Goal: Check status: Check status

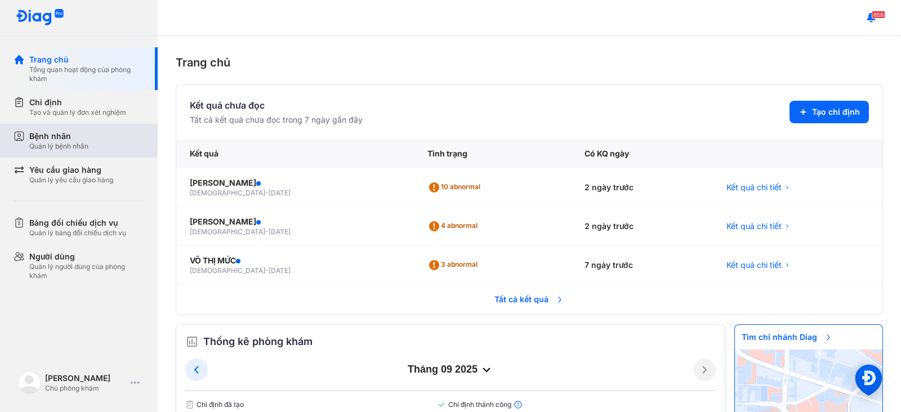
click at [65, 135] on div "Bệnh nhân" at bounding box center [58, 136] width 59 height 11
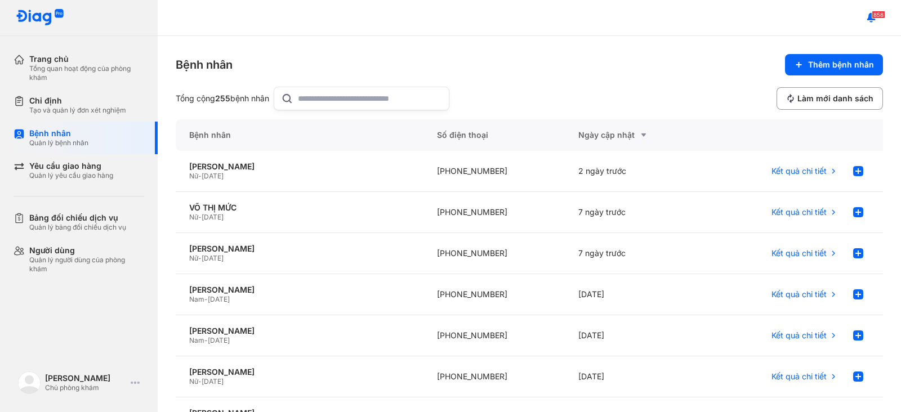
click at [319, 100] on input "text" at bounding box center [370, 98] width 144 height 23
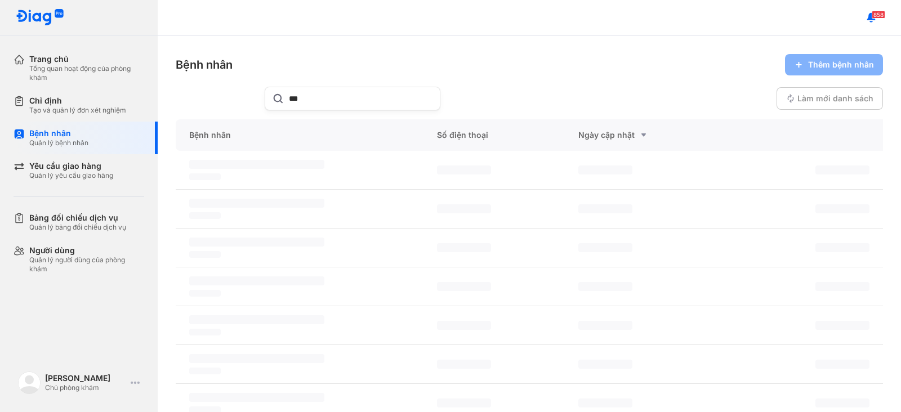
type input "***"
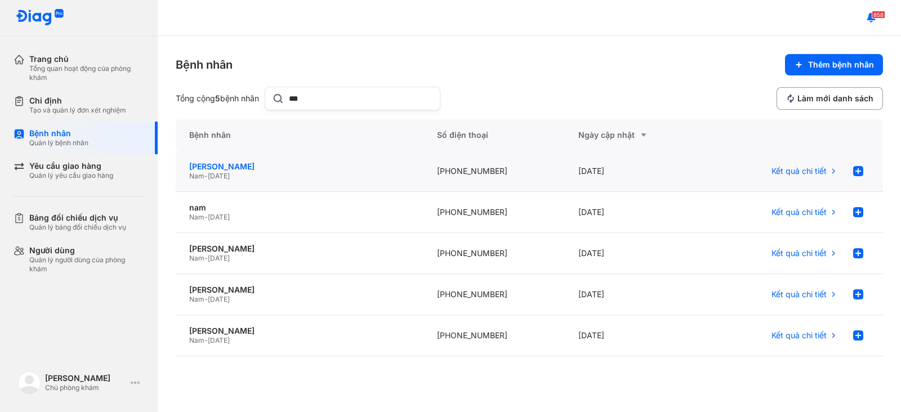
click at [241, 166] on div "[PERSON_NAME]" at bounding box center [299, 167] width 221 height 10
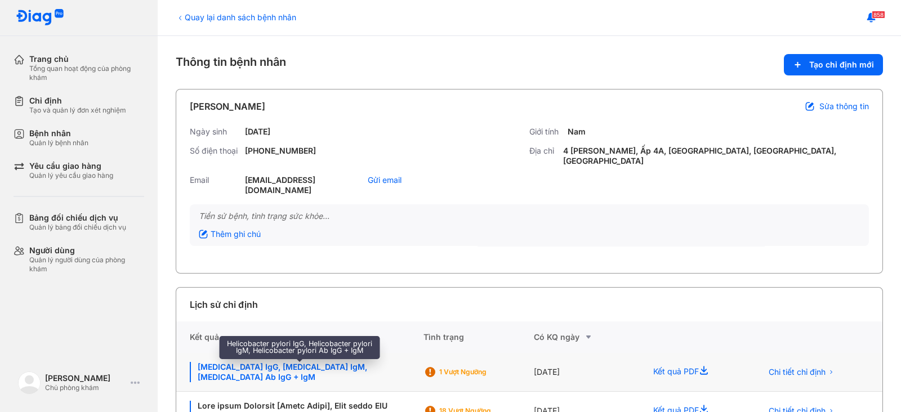
click at [289, 362] on div "[MEDICAL_DATA] IgG, [MEDICAL_DATA] IgM, [MEDICAL_DATA] Ab IgG + IgM" at bounding box center [300, 372] width 220 height 20
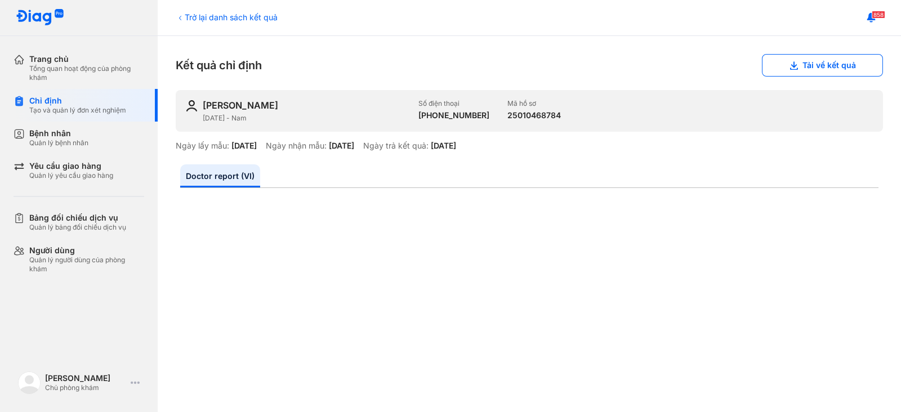
scroll to position [140, 0]
